Goal: Task Accomplishment & Management: Use online tool/utility

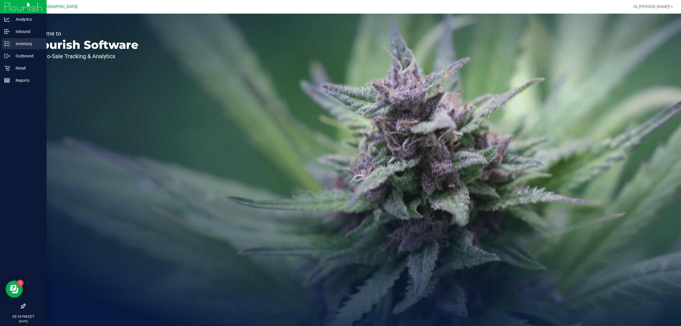
click at [21, 45] on p "Inventory" at bounding box center [27, 43] width 34 height 7
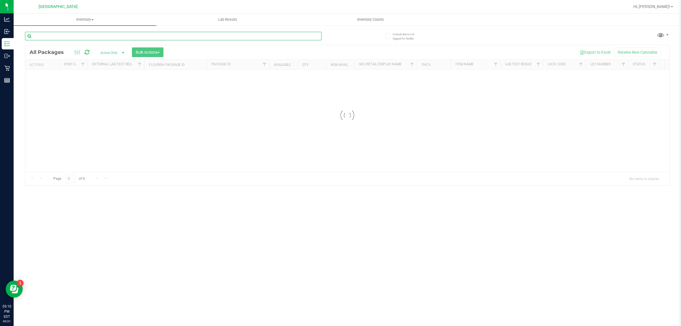
click at [97, 33] on input "text" at bounding box center [173, 36] width 296 height 9
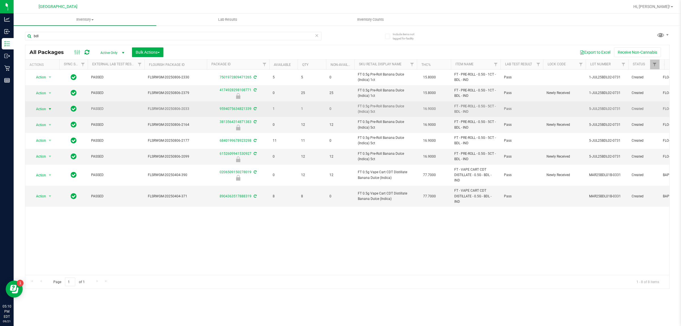
click at [50, 106] on span "select" at bounding box center [50, 109] width 7 height 8
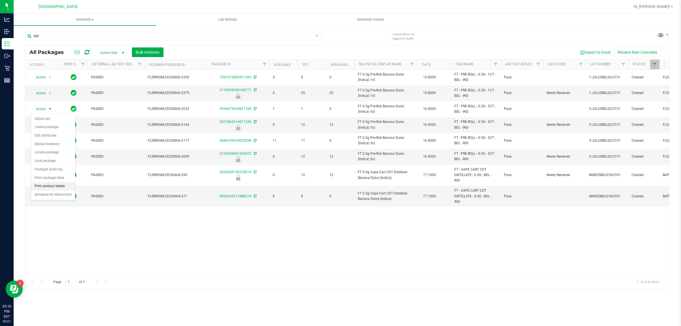
click at [62, 185] on li "Print product labels" at bounding box center [53, 186] width 44 height 9
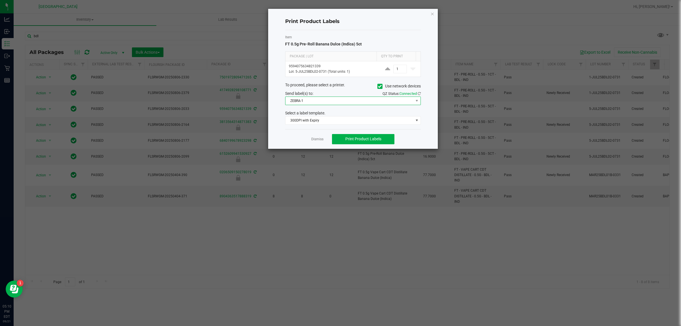
click at [314, 104] on span "ZEBRA-1" at bounding box center [349, 101] width 128 height 8
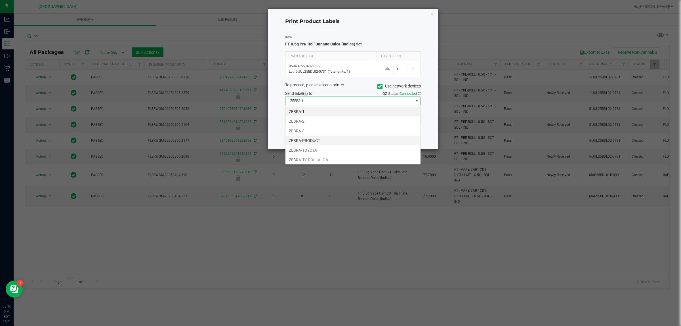
scroll to position [12, 0]
click at [307, 136] on li "ZEBRA-TOYOTA" at bounding box center [352, 139] width 135 height 10
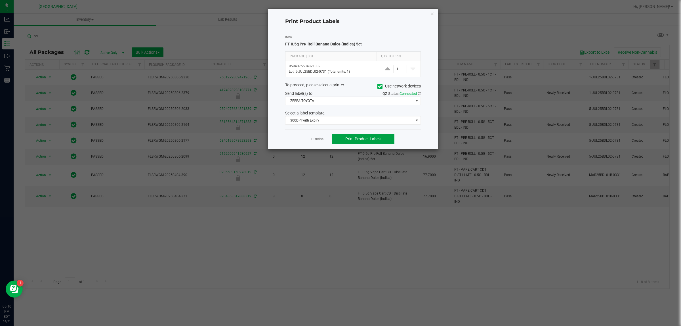
click at [338, 137] on button "Print Product Labels" at bounding box center [363, 139] width 62 height 10
click at [319, 140] on link "Dismiss" at bounding box center [317, 139] width 12 height 5
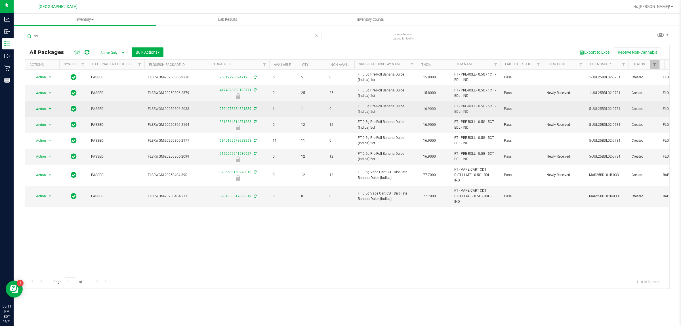
click at [49, 108] on span "select" at bounding box center [50, 109] width 5 height 5
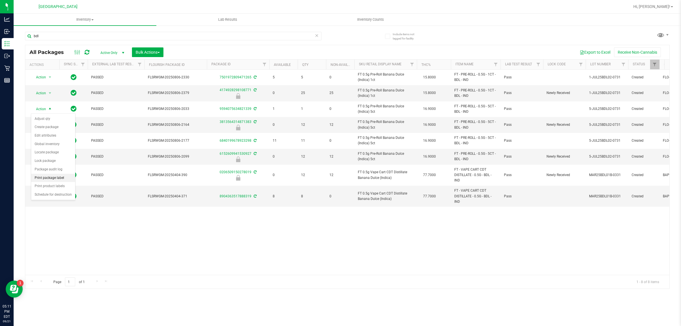
click at [49, 179] on li "Print package label" at bounding box center [53, 178] width 44 height 9
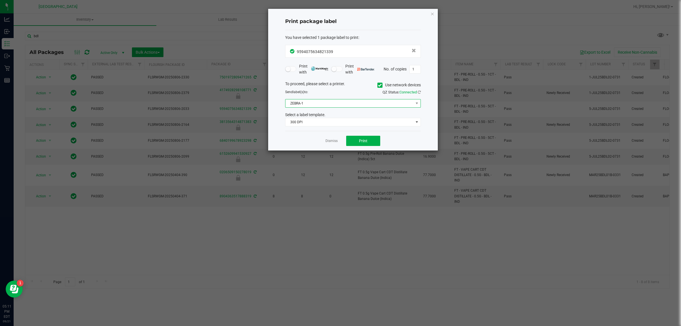
click at [329, 107] on span "ZEBRA-1" at bounding box center [349, 103] width 128 height 8
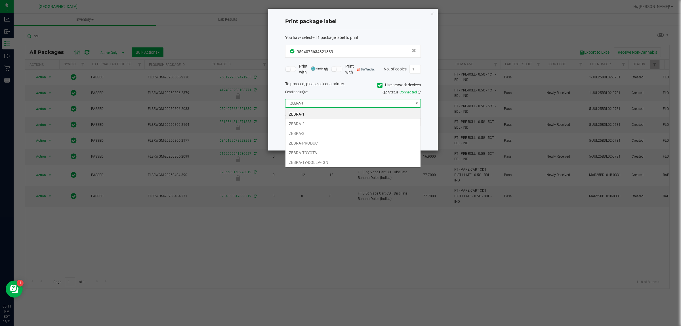
scroll to position [9, 135]
click at [314, 151] on li "ZEBRA-TOYOTA" at bounding box center [352, 153] width 135 height 10
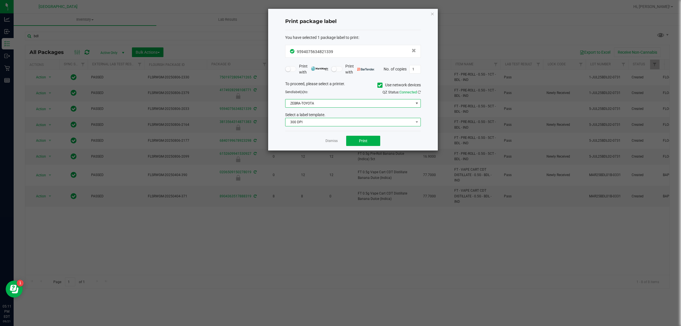
click at [315, 123] on span "300 DPI" at bounding box center [349, 122] width 128 height 8
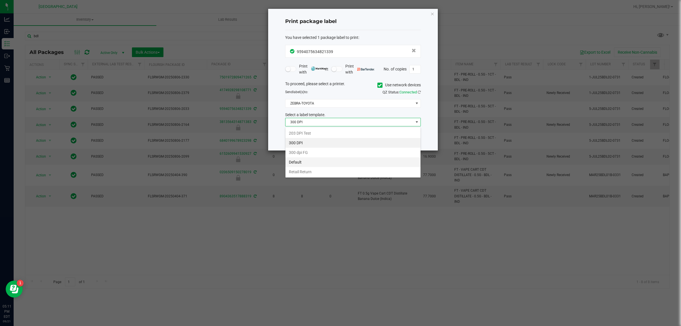
click at [319, 164] on li "Default" at bounding box center [352, 162] width 135 height 10
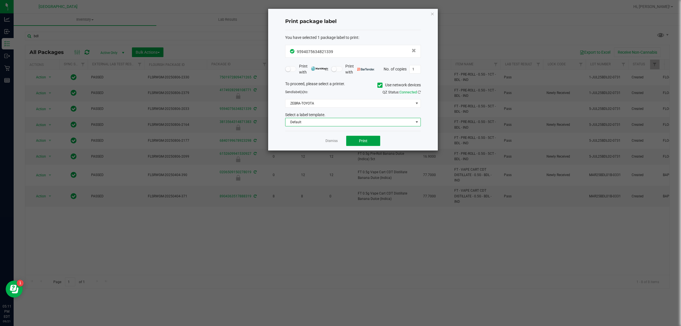
click at [363, 141] on span "Print" at bounding box center [363, 140] width 9 height 5
click at [365, 123] on span "Default" at bounding box center [349, 122] width 128 height 8
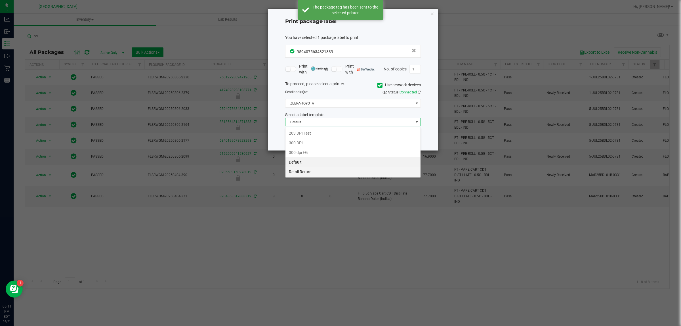
click at [345, 172] on li "Retail Return" at bounding box center [352, 172] width 135 height 10
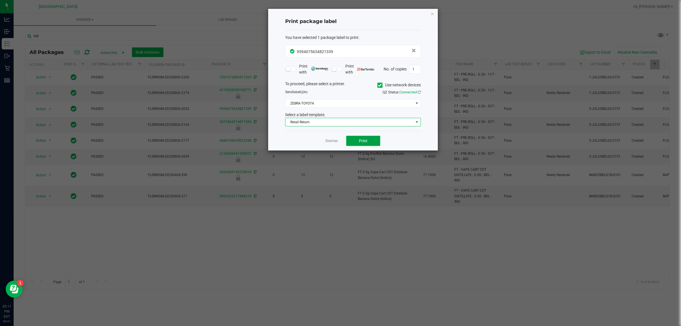
click at [364, 142] on span "Print" at bounding box center [363, 140] width 9 height 5
click at [335, 142] on link "Dismiss" at bounding box center [331, 140] width 12 height 5
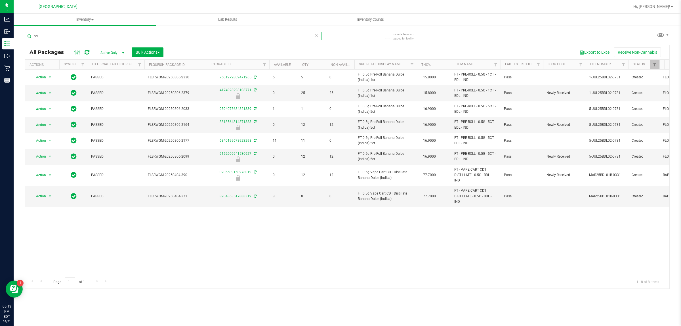
click at [186, 33] on input "bdl" at bounding box center [173, 36] width 296 height 9
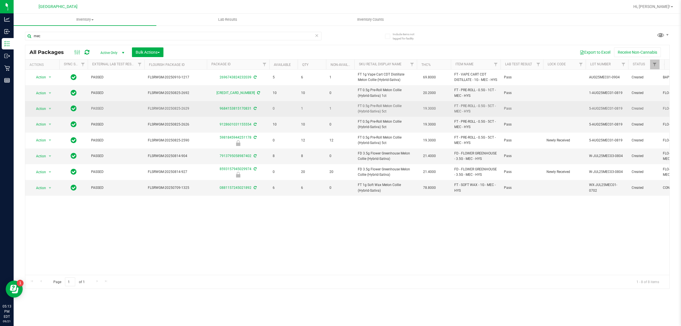
click at [380, 114] on span "FT 0.5g Pre-Roll Melon Collie (Hybrid-Sativa) 5ct" at bounding box center [386, 108] width 56 height 11
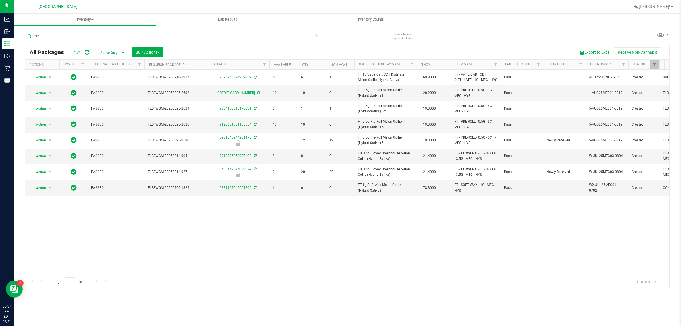
click at [180, 35] on input "mec" at bounding box center [173, 36] width 296 height 9
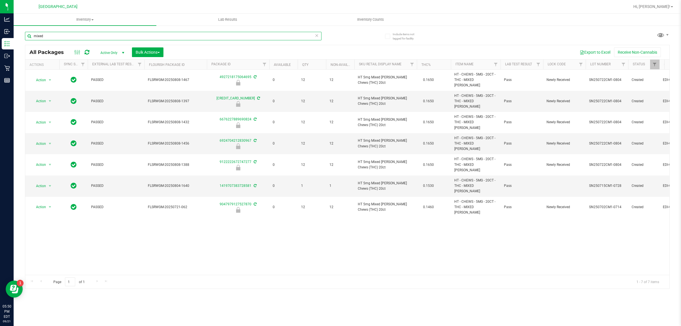
click at [204, 32] on input "mixed" at bounding box center [173, 36] width 296 height 9
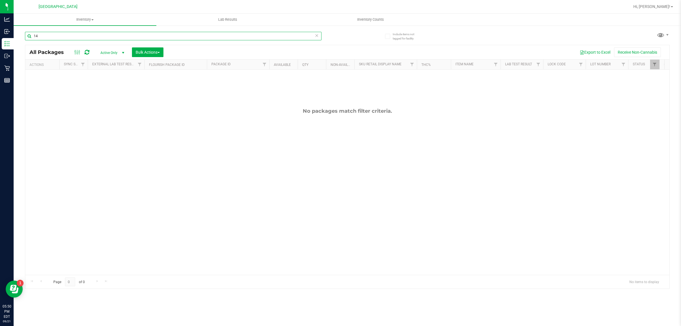
type input "1"
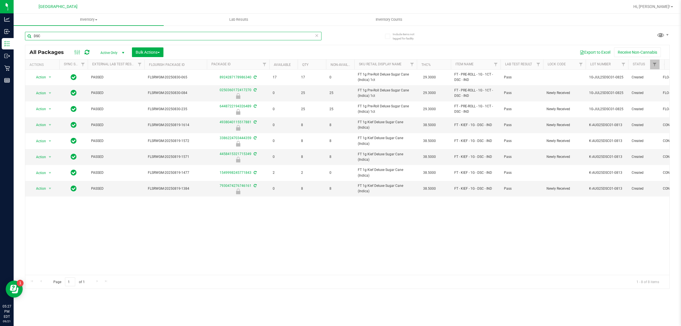
click at [240, 36] on input "DSC" at bounding box center [173, 36] width 296 height 9
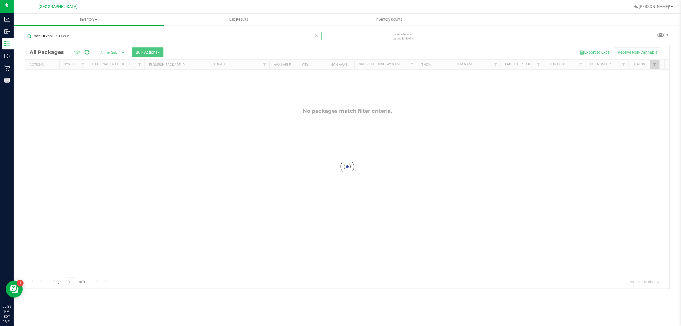
type input "merJUL25MER01-0806"
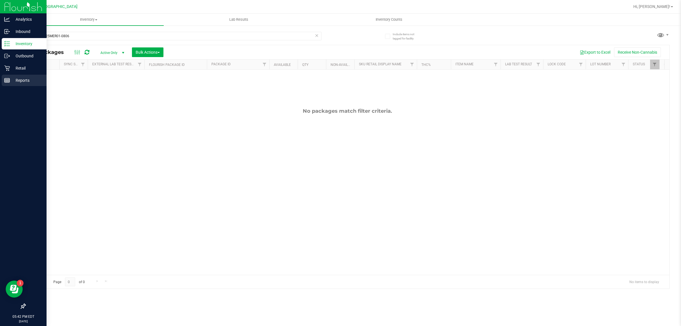
click at [21, 80] on p "Reports" at bounding box center [27, 80] width 34 height 7
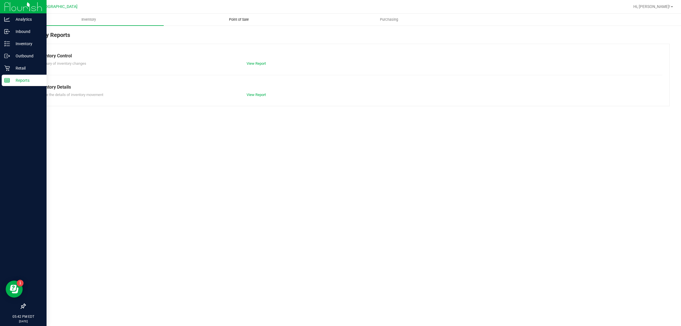
click at [252, 19] on span "Point of Sale" at bounding box center [238, 19] width 35 height 5
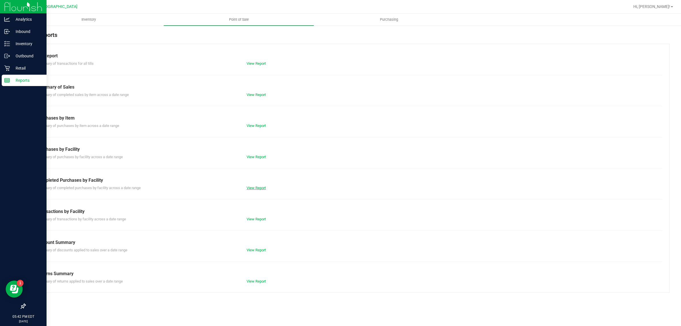
click at [256, 185] on link "View Report" at bounding box center [255, 187] width 19 height 4
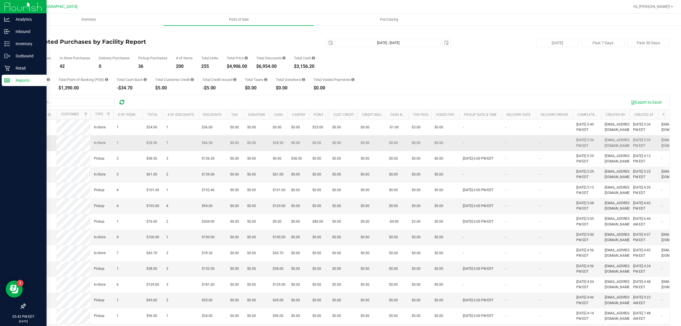
click at [37, 145] on span "11985930" at bounding box center [37, 143] width 16 height 4
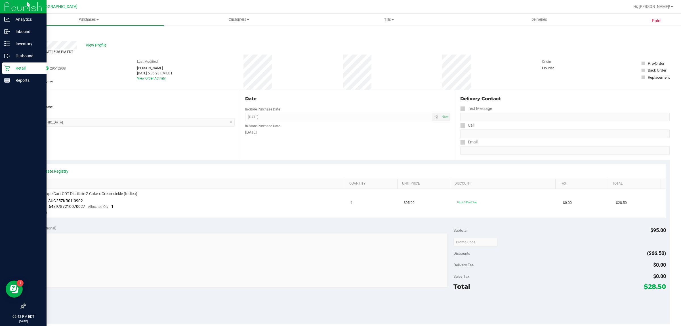
click at [31, 33] on link "Back" at bounding box center [29, 34] width 9 height 4
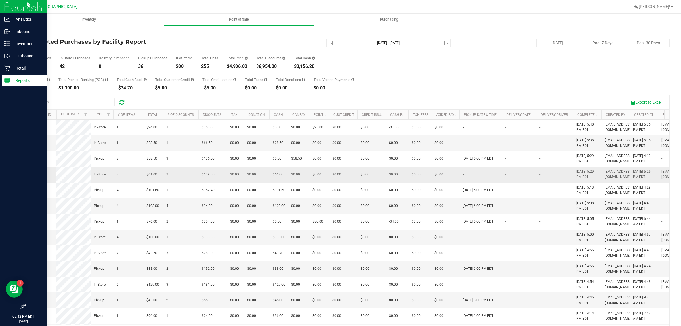
click at [34, 176] on span "11985881" at bounding box center [37, 174] width 16 height 4
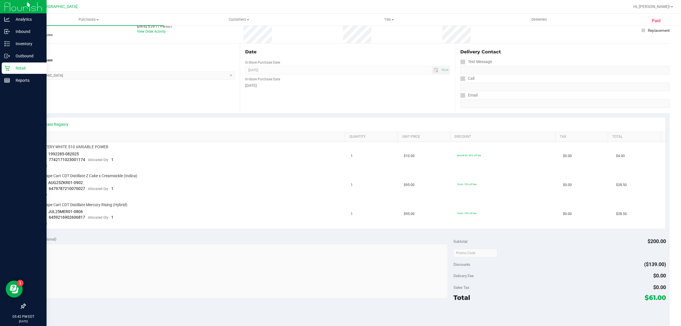
scroll to position [177, 0]
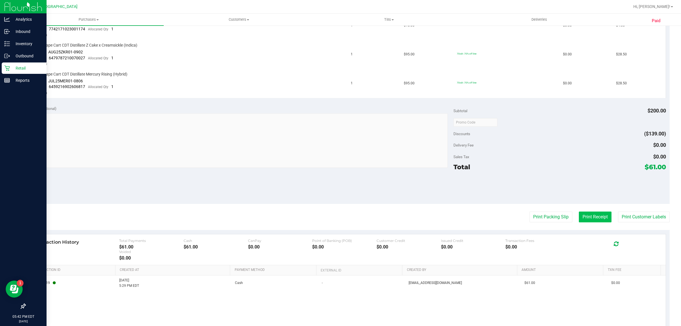
click at [583, 216] on button "Print Receipt" at bounding box center [594, 216] width 33 height 11
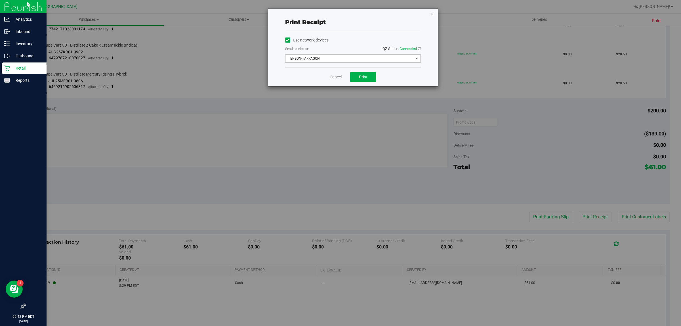
click at [339, 56] on span "EPSON-TARRAGON" at bounding box center [349, 58] width 128 height 8
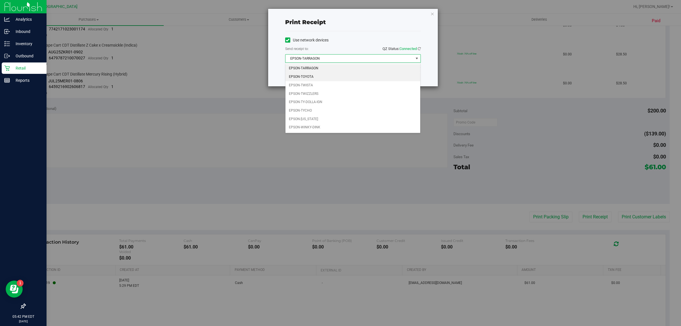
click at [310, 76] on li "EPSON-TOYOTA" at bounding box center [352, 77] width 135 height 9
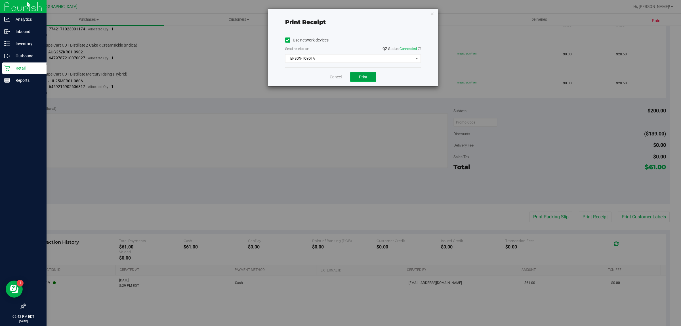
click at [365, 78] on span "Print" at bounding box center [363, 77] width 9 height 5
click at [335, 78] on link "Cancel" at bounding box center [335, 77] width 12 height 6
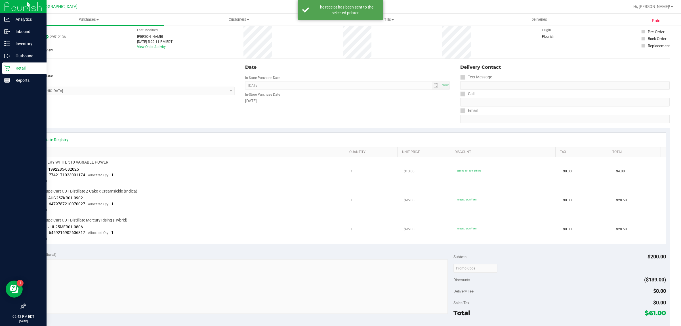
scroll to position [0, 0]
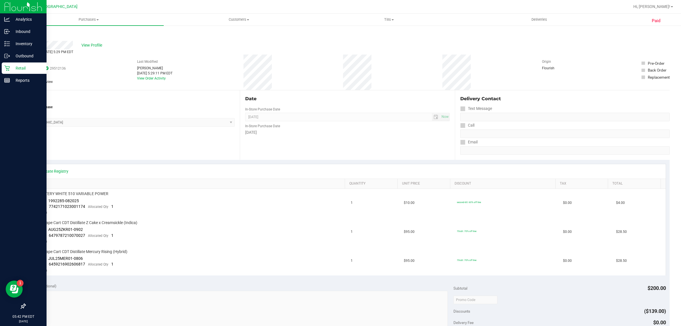
click at [31, 34] on link "Back" at bounding box center [29, 34] width 9 height 4
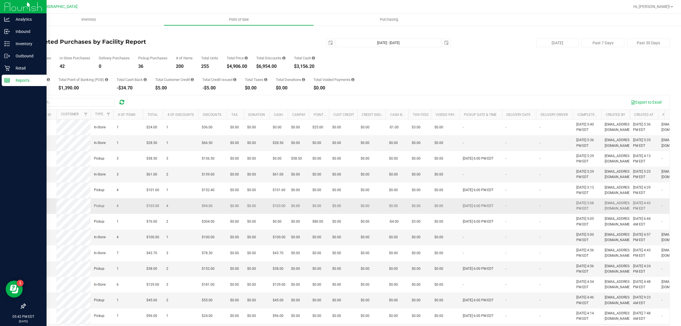
click at [38, 208] on span "11985641" at bounding box center [37, 206] width 16 height 4
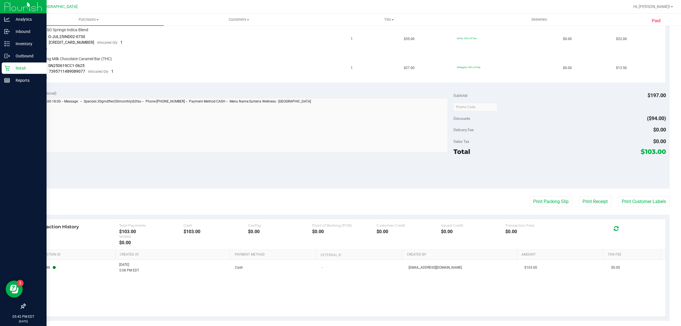
scroll to position [224, 0]
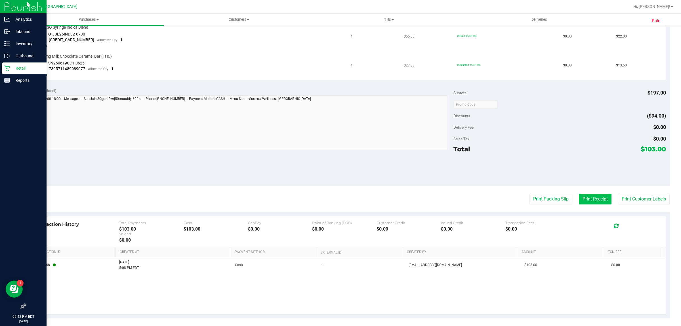
click at [584, 198] on button "Print Receipt" at bounding box center [594, 198] width 33 height 11
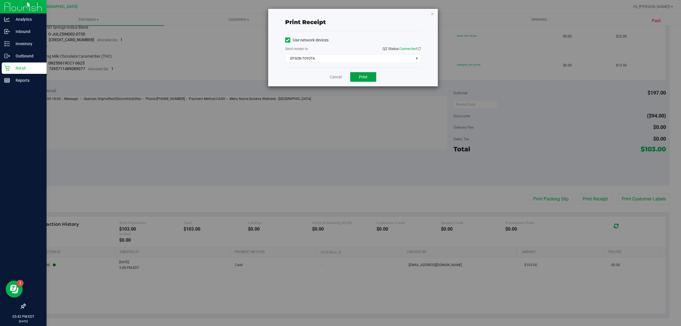
click at [362, 73] on button "Print" at bounding box center [363, 77] width 26 height 10
click at [340, 77] on link "Cancel" at bounding box center [335, 77] width 12 height 6
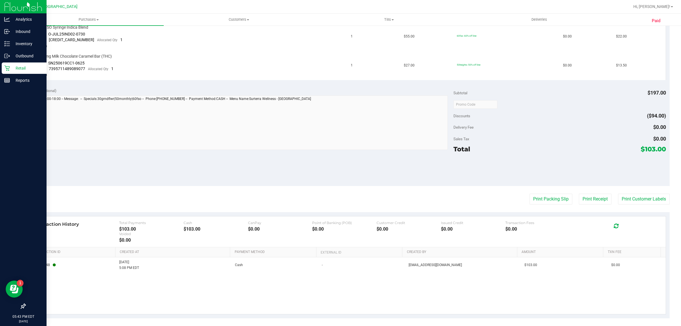
click at [11, 69] on p "Retail" at bounding box center [27, 68] width 34 height 7
